Goal: Use online tool/utility: Utilize a website feature to perform a specific function

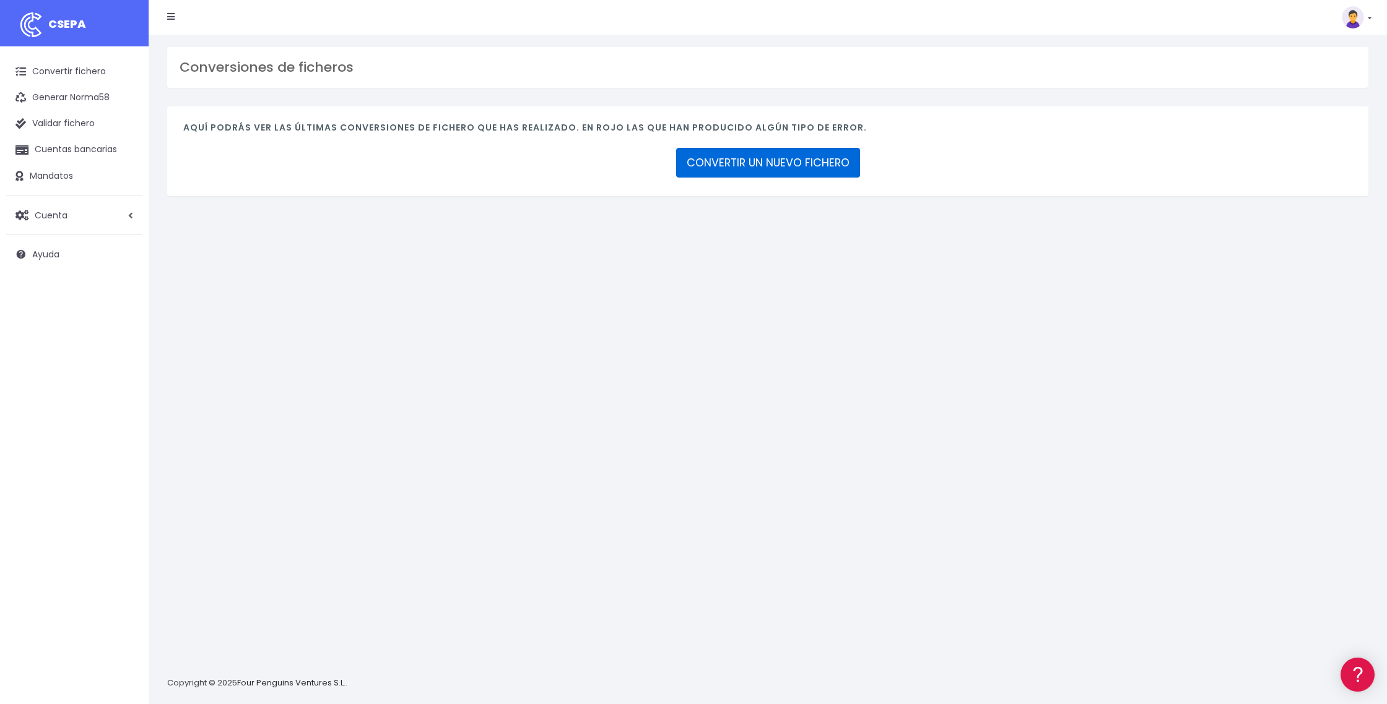
click at [742, 162] on link "CONVERTIR UN NUEVO FICHERO" at bounding box center [768, 163] width 184 height 30
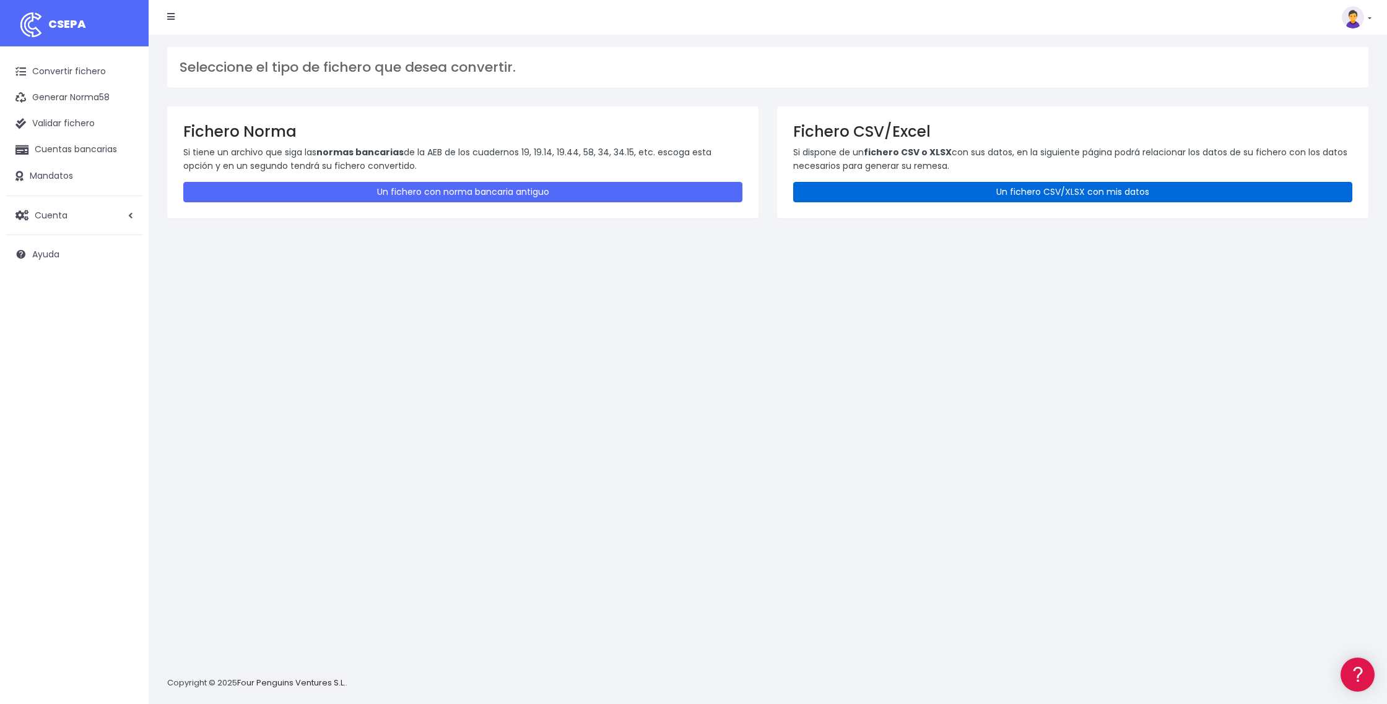
click at [1041, 196] on link "Un fichero CSV/XLSX con mis datos" at bounding box center [1072, 192] width 559 height 20
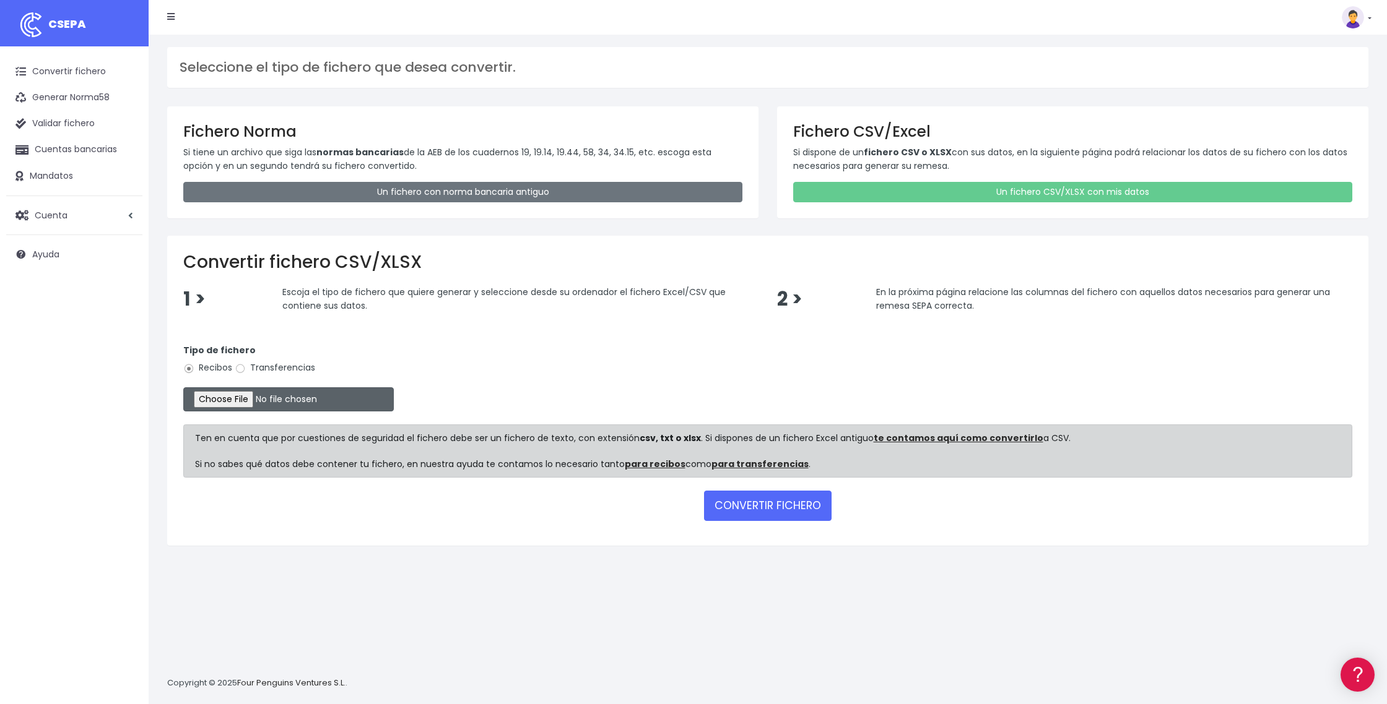
click at [261, 401] on input "file" at bounding box center [288, 400] width 210 height 24
type input "C:\fakepath\DOMI 29 SEPTIEMBRE.25.xlsx"
click at [764, 506] on button "CONVERTIR FICHERO" at bounding box center [768, 506] width 128 height 30
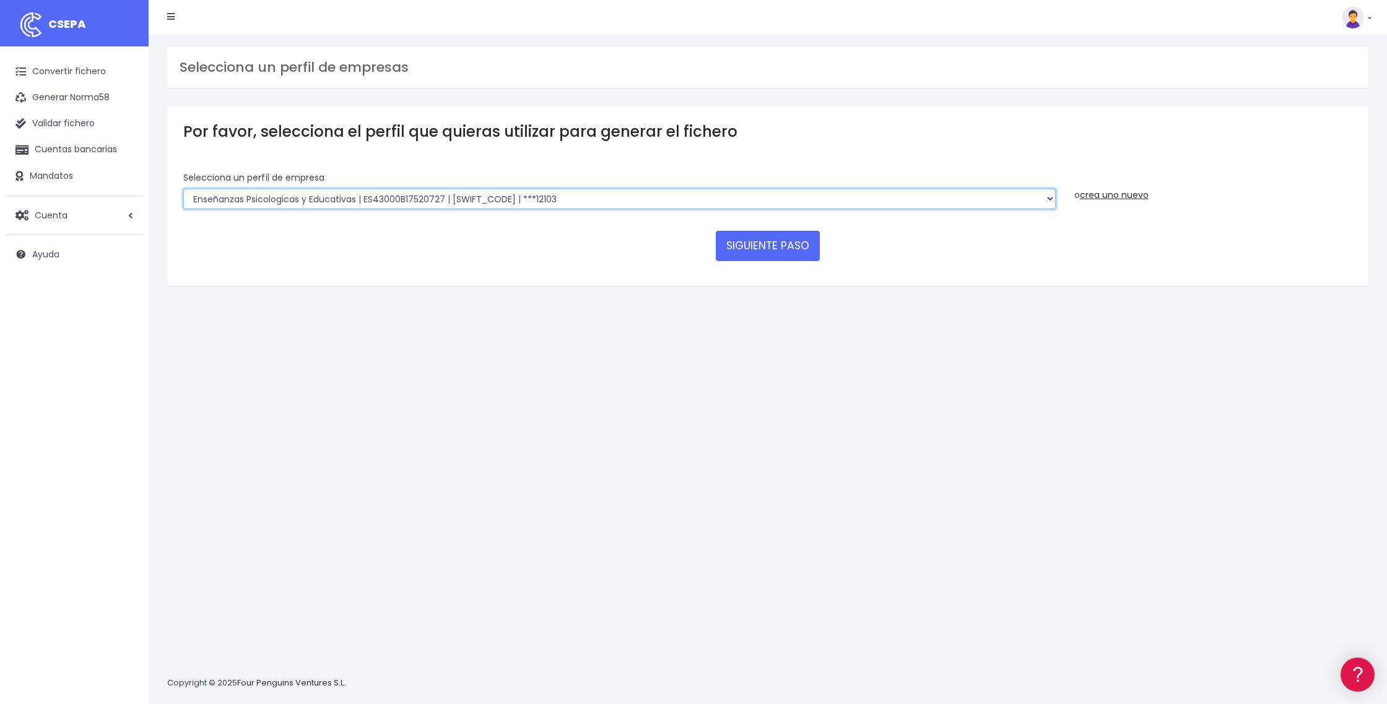
click at [1051, 201] on select "Enseñanzas Psicologicas y Educativas | ES43000B17520727 | [SWIFT_CODE] | ***121…" at bounding box center [619, 199] width 872 height 21
select select "2396"
click at [183, 189] on select "Enseñanzas Psicologicas y Educativas | ES43000B17520727 | [SWIFT_CODE] | ***121…" at bounding box center [619, 199] width 872 height 21
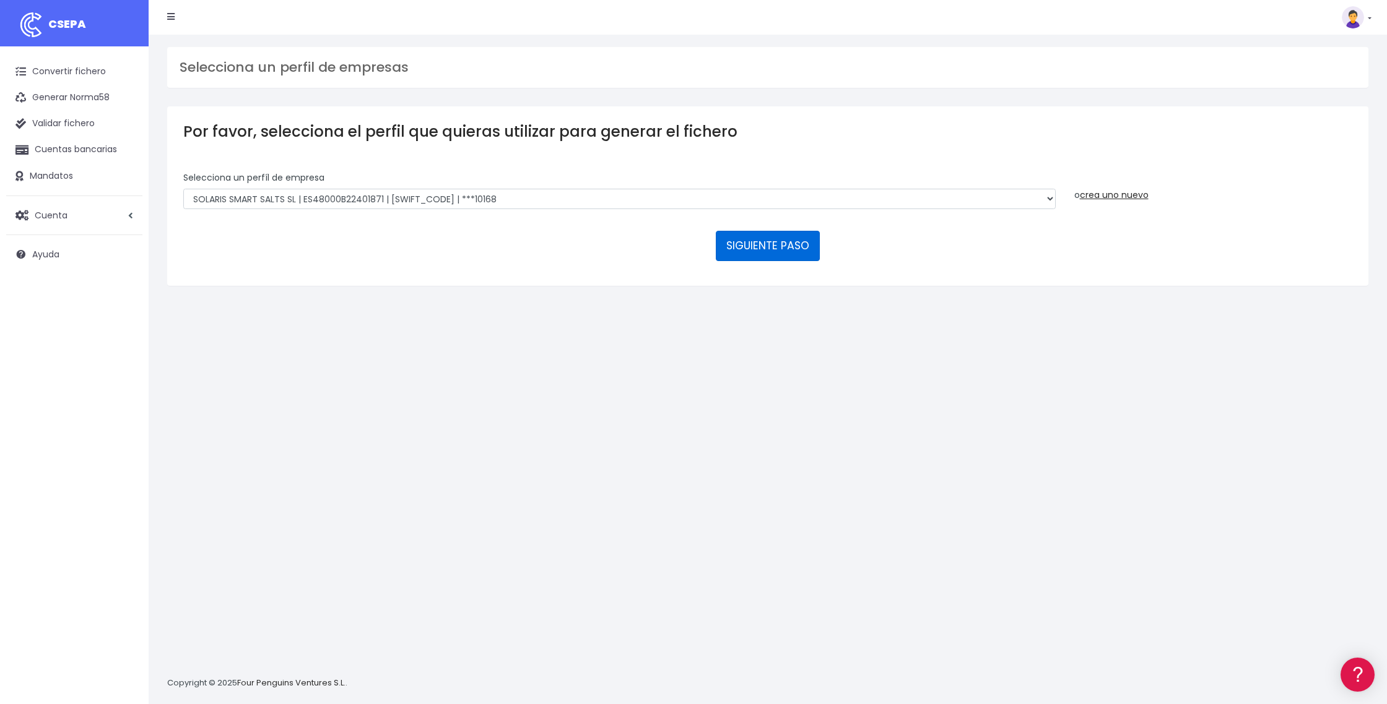
click at [732, 254] on button "SIGUIENTE PASO" at bounding box center [768, 246] width 104 height 30
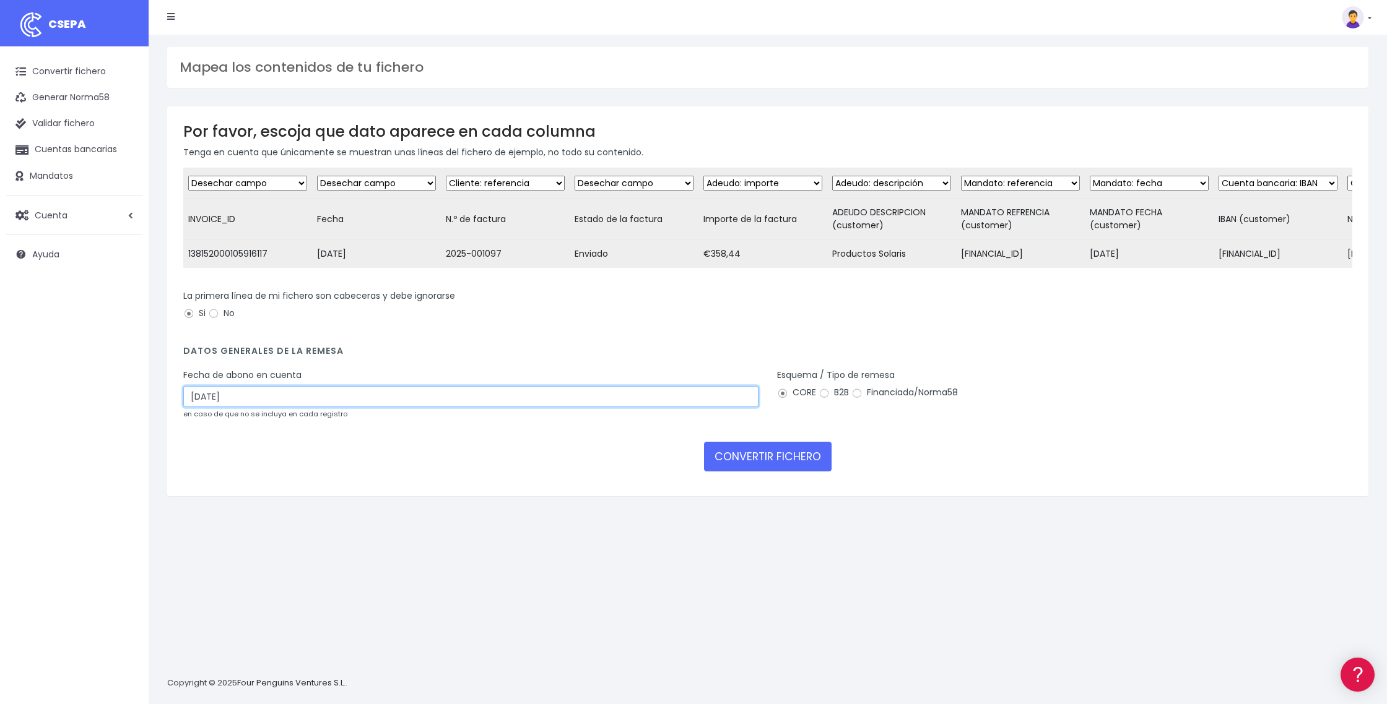
click at [220, 407] on input "01/10/2025" at bounding box center [470, 396] width 575 height 21
click at [212, 475] on td "30" at bounding box center [214, 475] width 19 height 19
type input "30/09/2025"
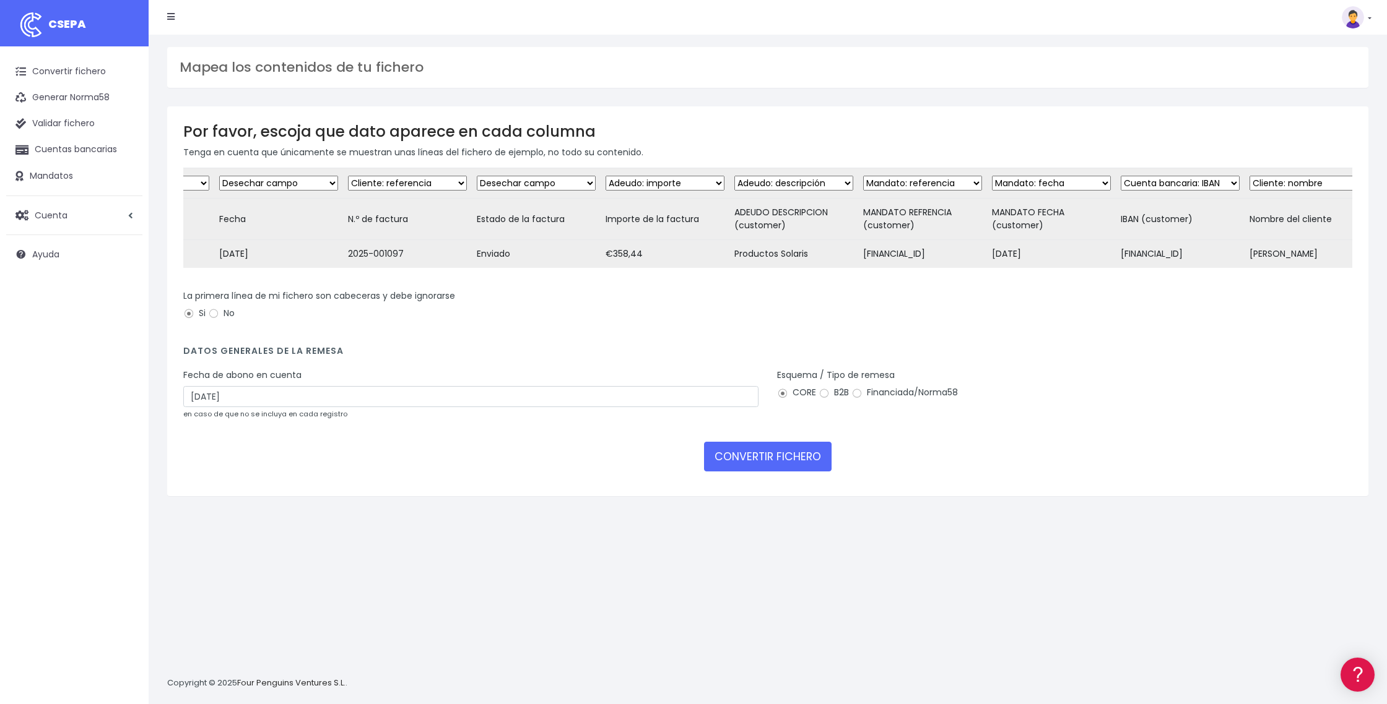
scroll to position [0, 116]
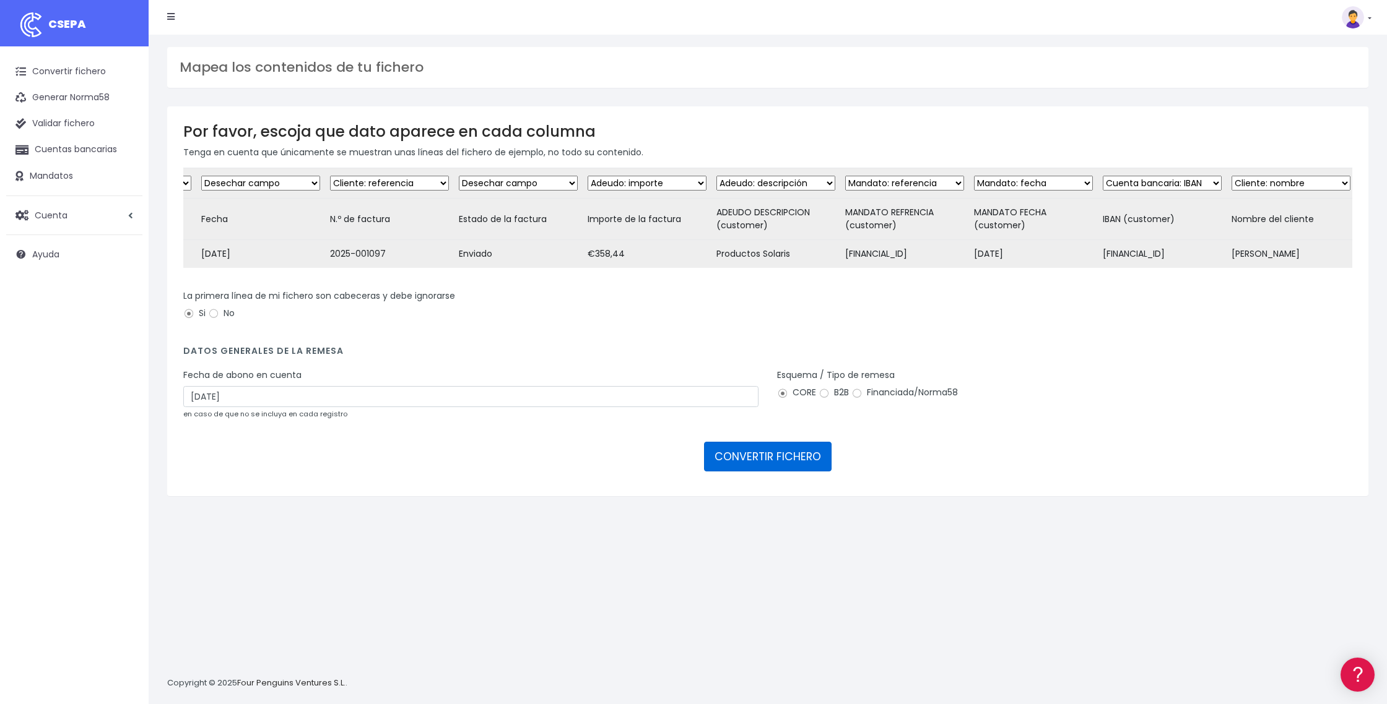
click at [726, 467] on button "CONVERTIR FICHERO" at bounding box center [768, 457] width 128 height 30
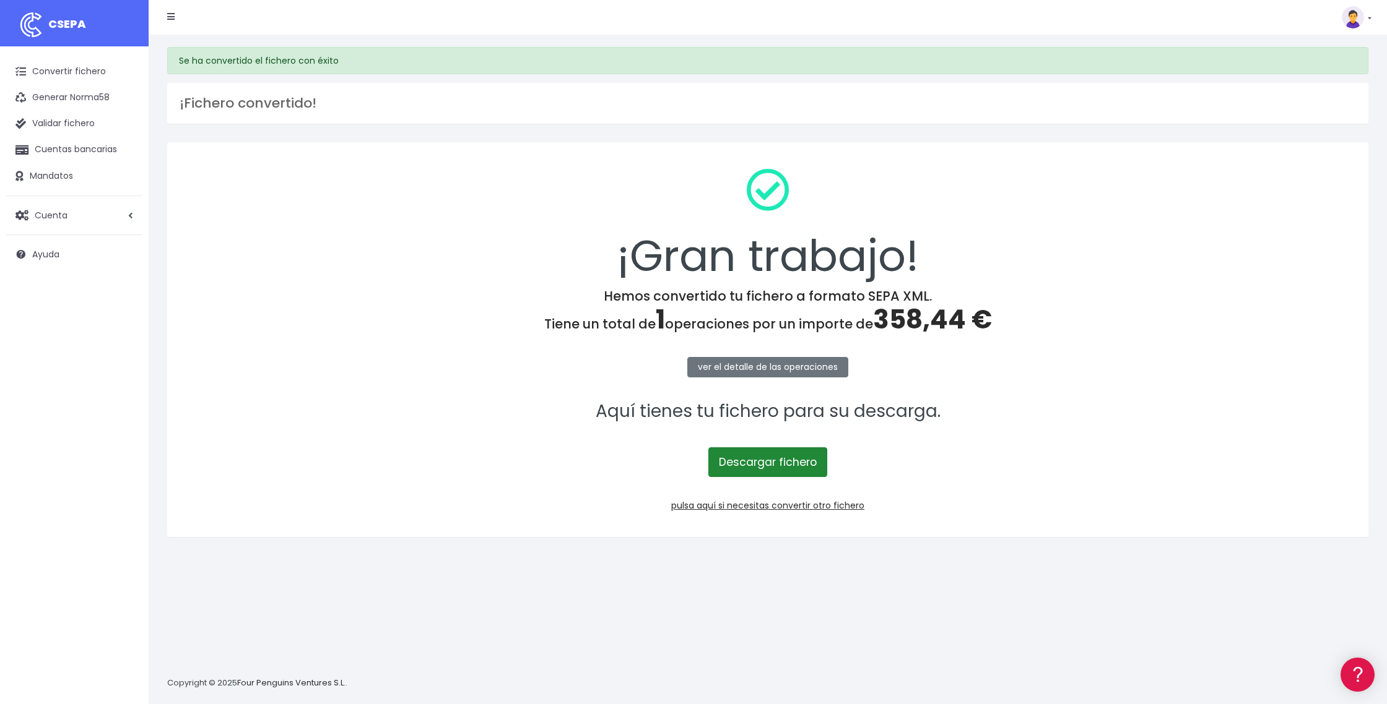
click at [735, 467] on link "Descargar fichero" at bounding box center [767, 463] width 119 height 30
